Goal: Navigation & Orientation: Find specific page/section

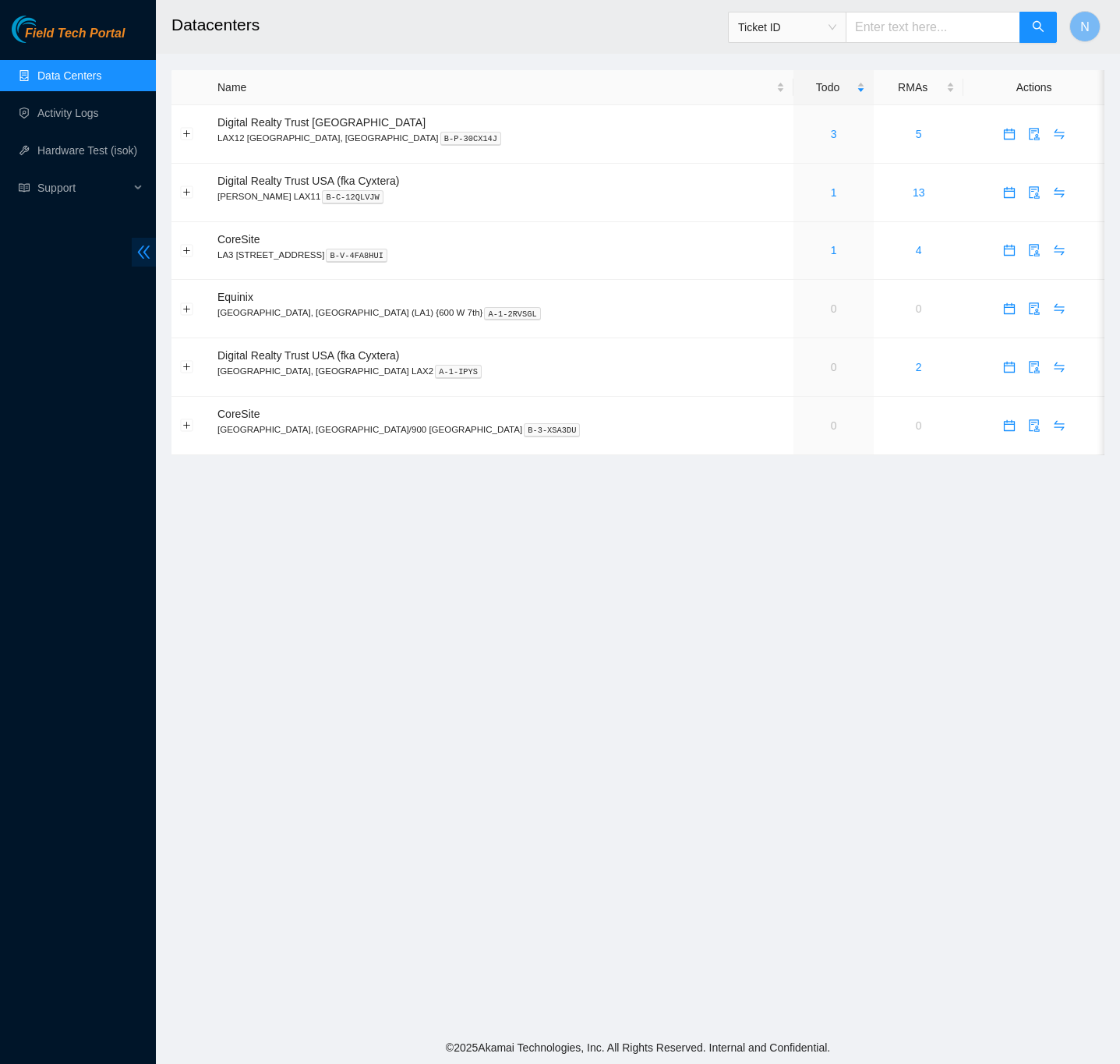
click at [143, 253] on icon "double-left" at bounding box center [143, 252] width 17 height 17
